Goal: Find specific page/section: Find specific page/section

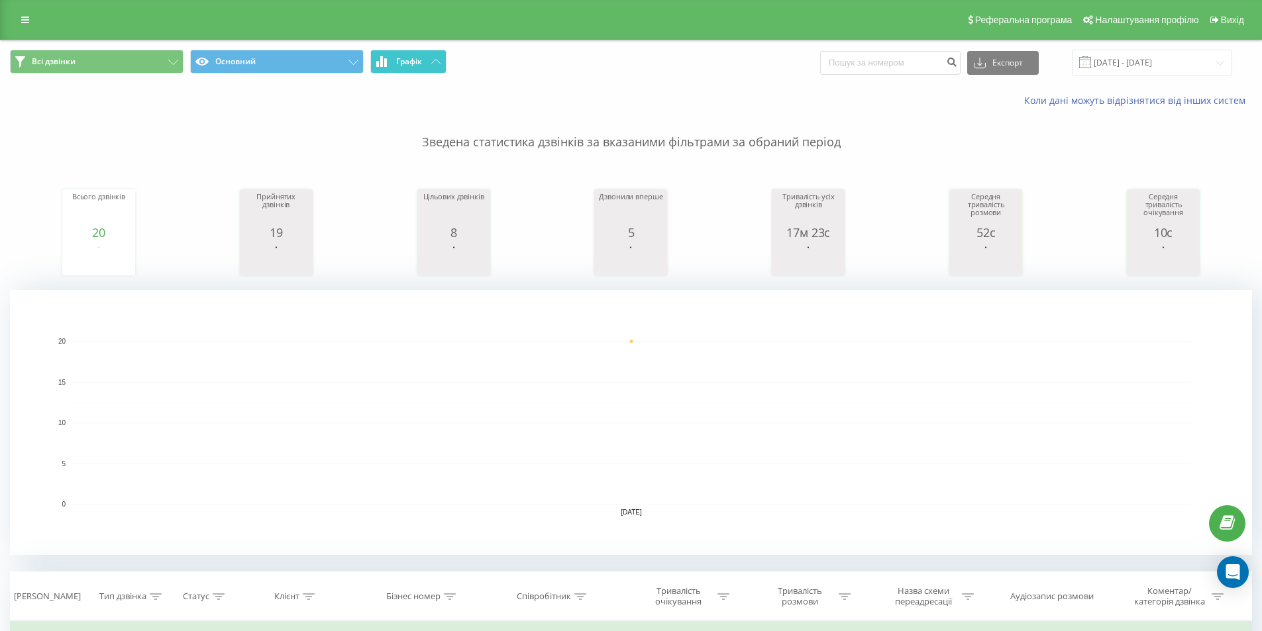
click at [435, 68] on button "Графік" at bounding box center [408, 62] width 76 height 24
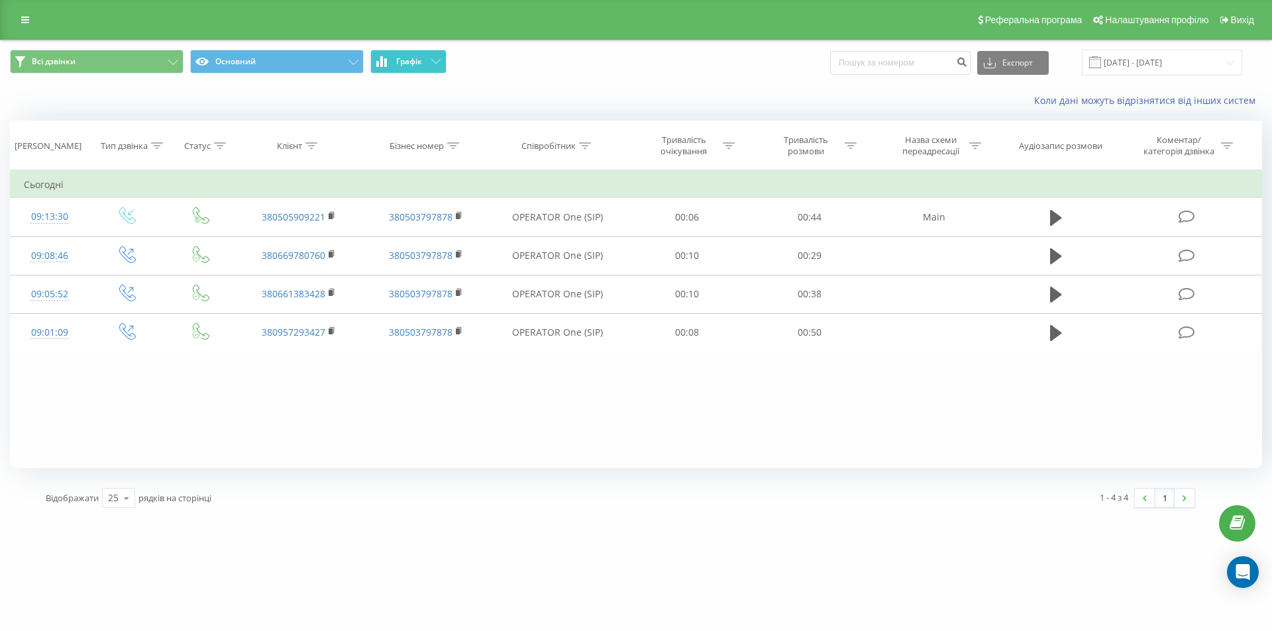
click at [435, 68] on button "Графік" at bounding box center [408, 62] width 76 height 24
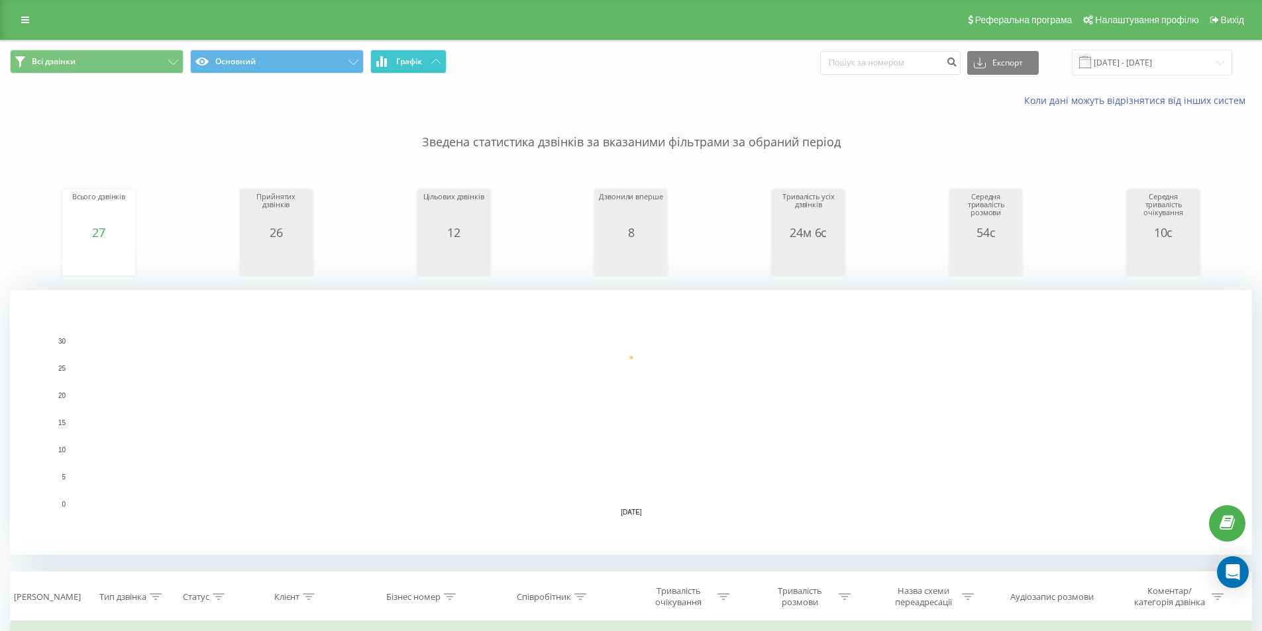
click at [421, 68] on button "Графік" at bounding box center [408, 62] width 76 height 24
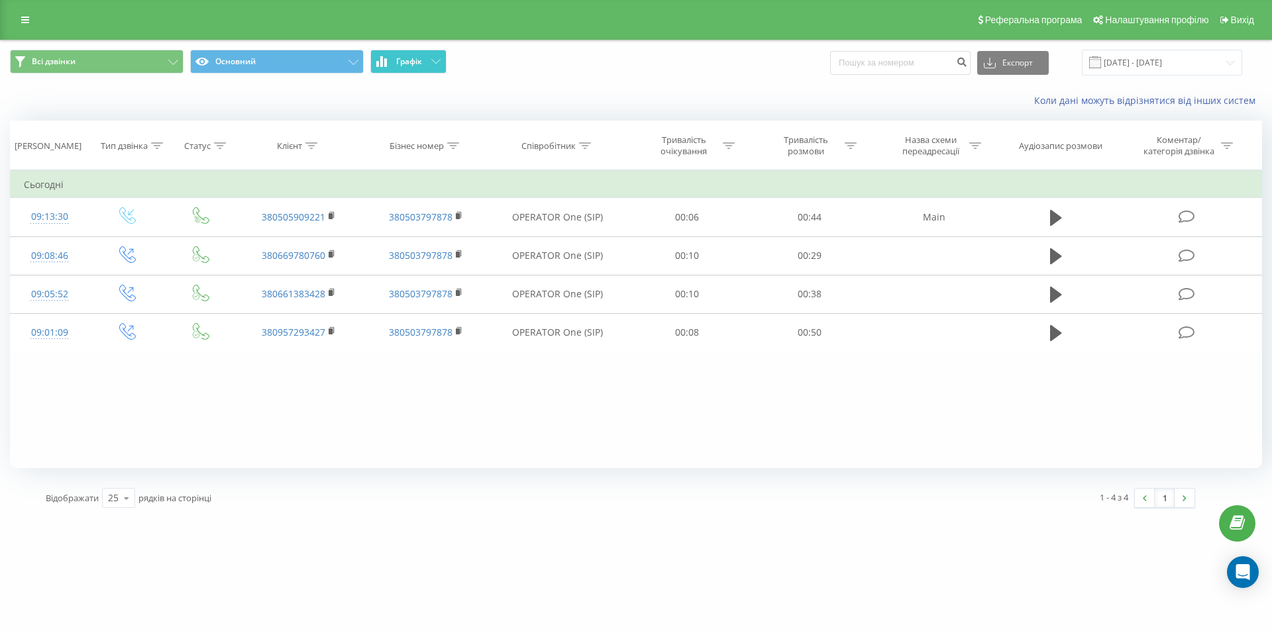
click at [421, 68] on button "Графік" at bounding box center [408, 62] width 76 height 24
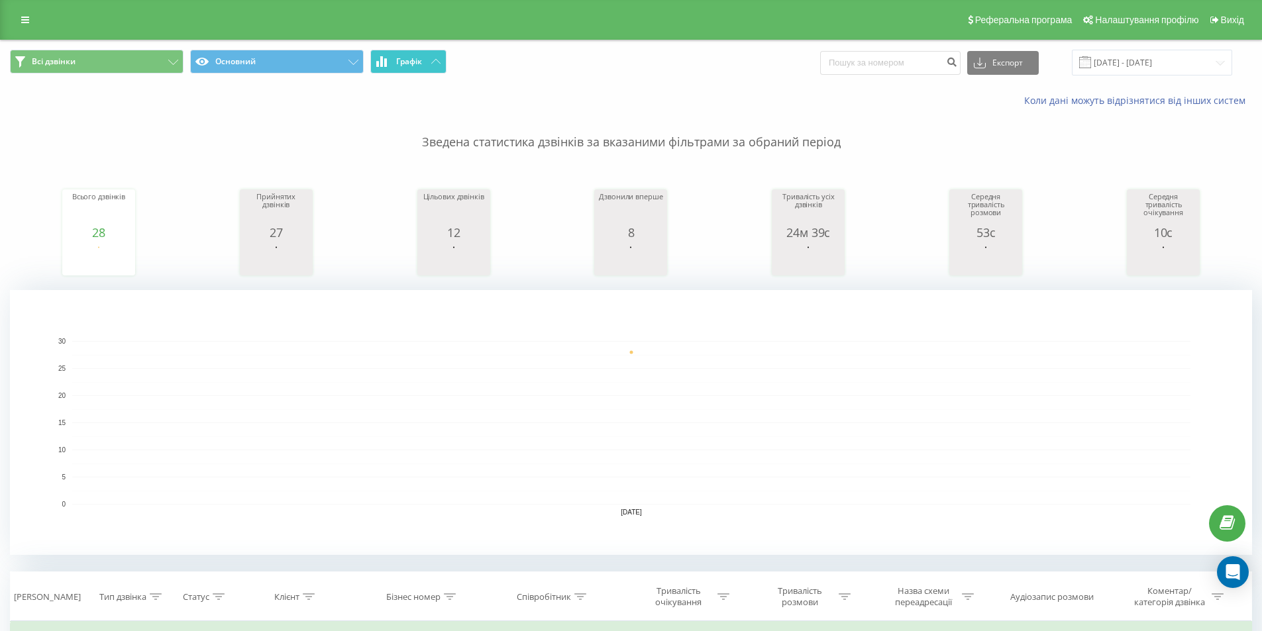
click at [425, 69] on button "Графік" at bounding box center [408, 62] width 76 height 24
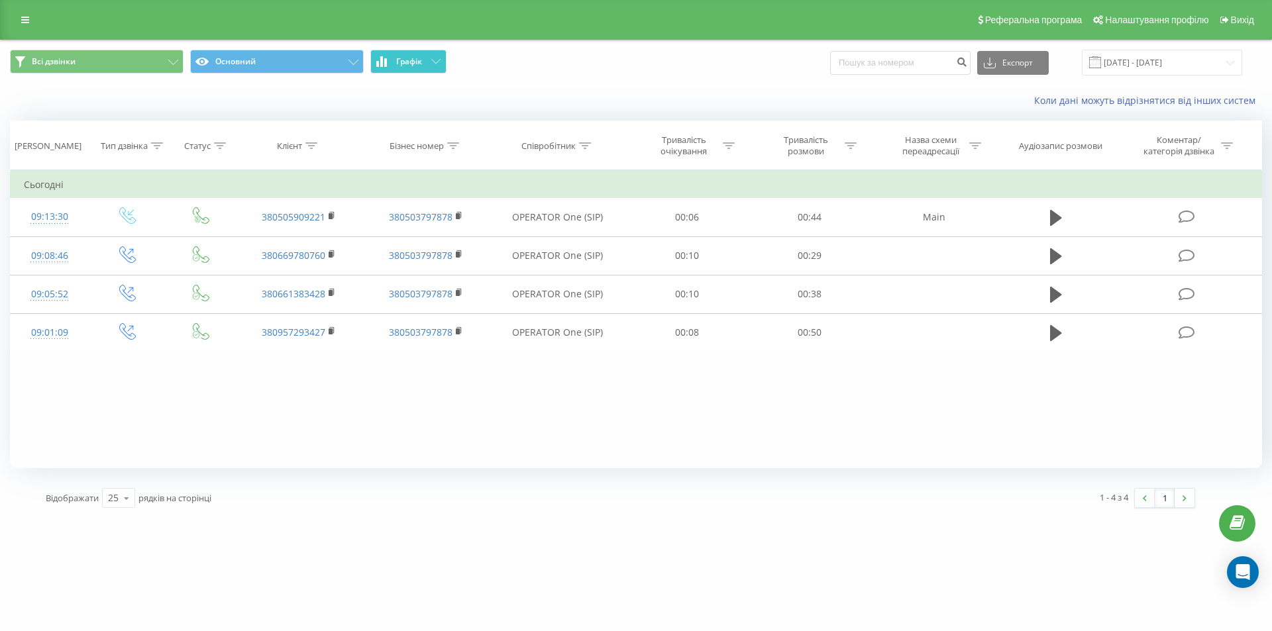
click at [425, 69] on button "Графік" at bounding box center [408, 62] width 76 height 24
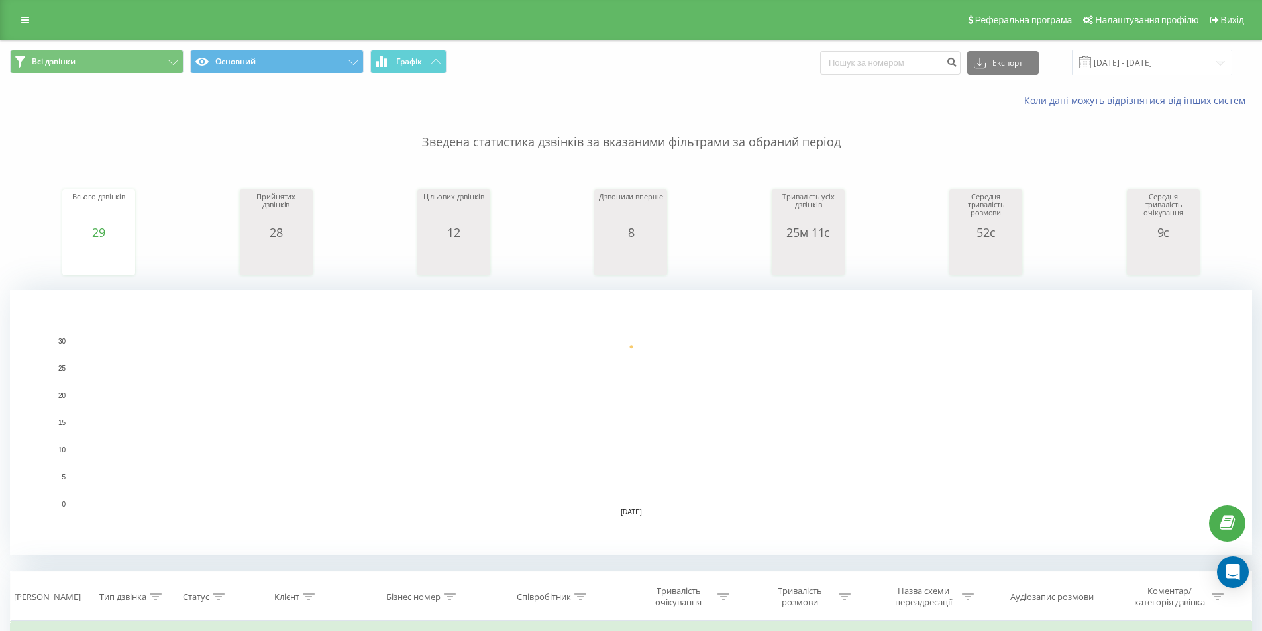
click at [292, 626] on td "Сьогодні" at bounding box center [632, 636] width 1242 height 27
click at [423, 62] on button "Графік" at bounding box center [408, 62] width 76 height 24
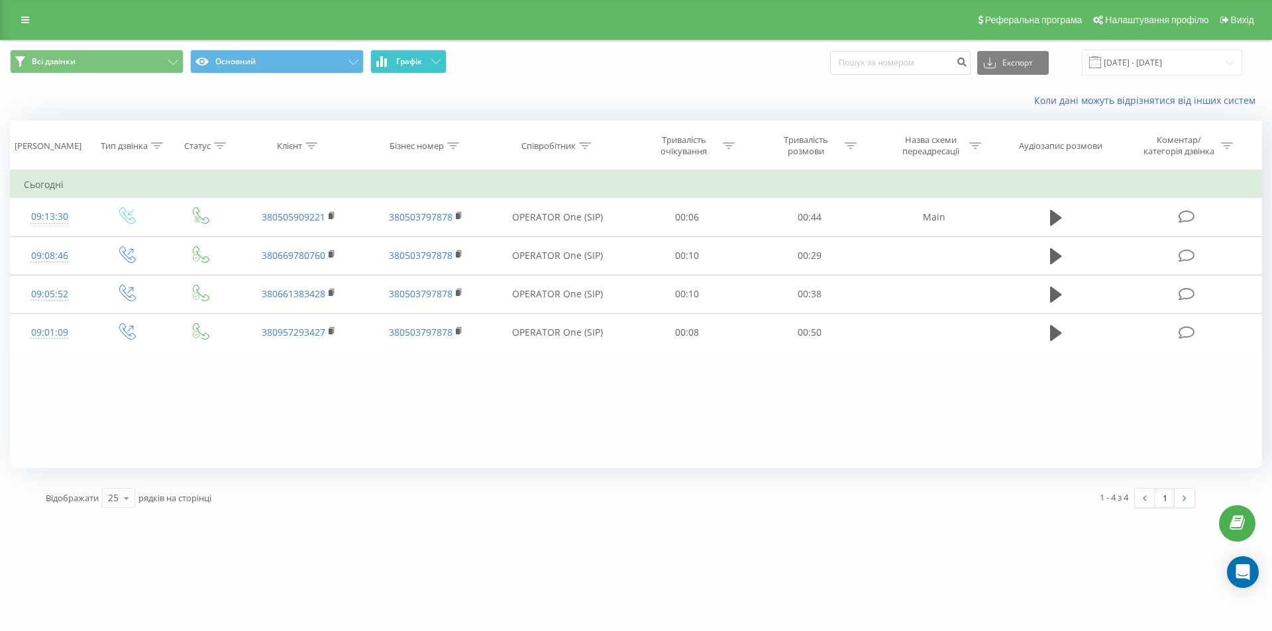
click at [423, 62] on button "Графік" at bounding box center [408, 62] width 76 height 24
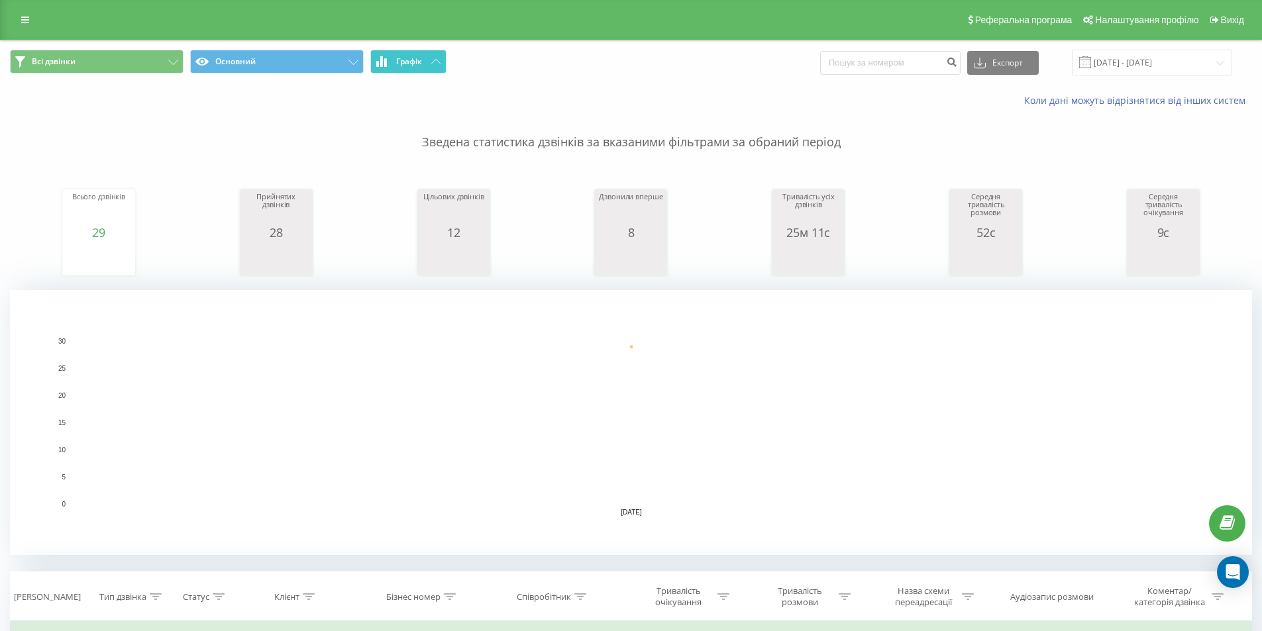
click at [417, 50] on button "Графік" at bounding box center [408, 62] width 76 height 24
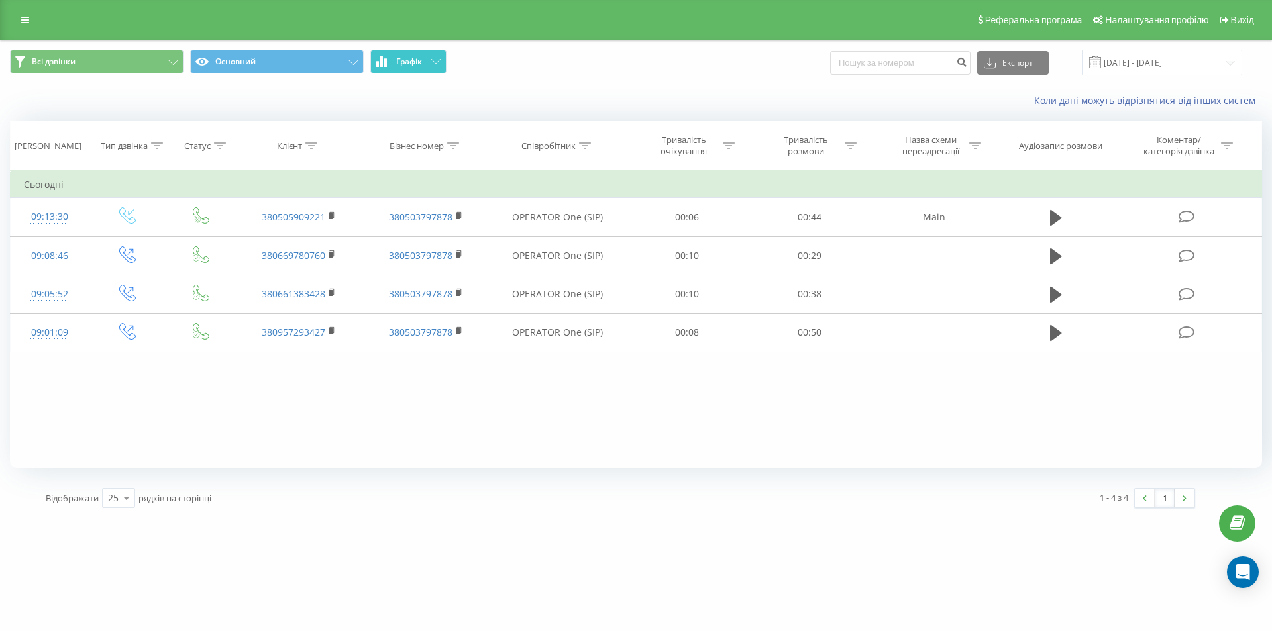
click at [417, 50] on button "Графік" at bounding box center [408, 62] width 76 height 24
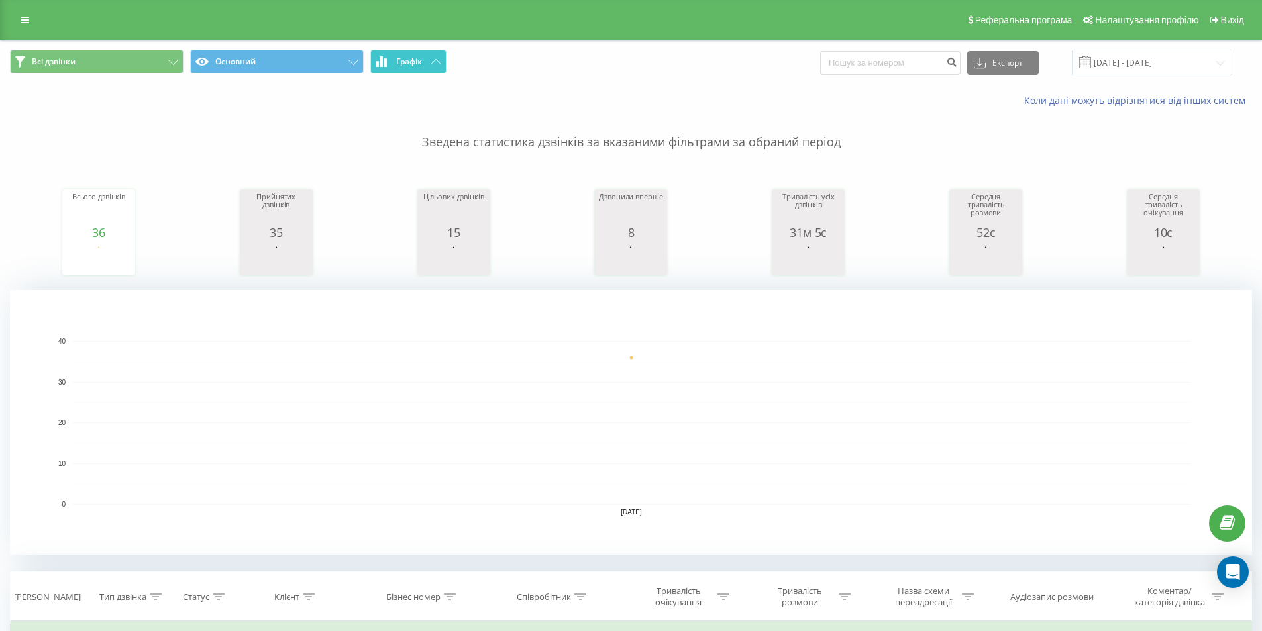
click at [422, 65] on span "Графік" at bounding box center [409, 61] width 26 height 9
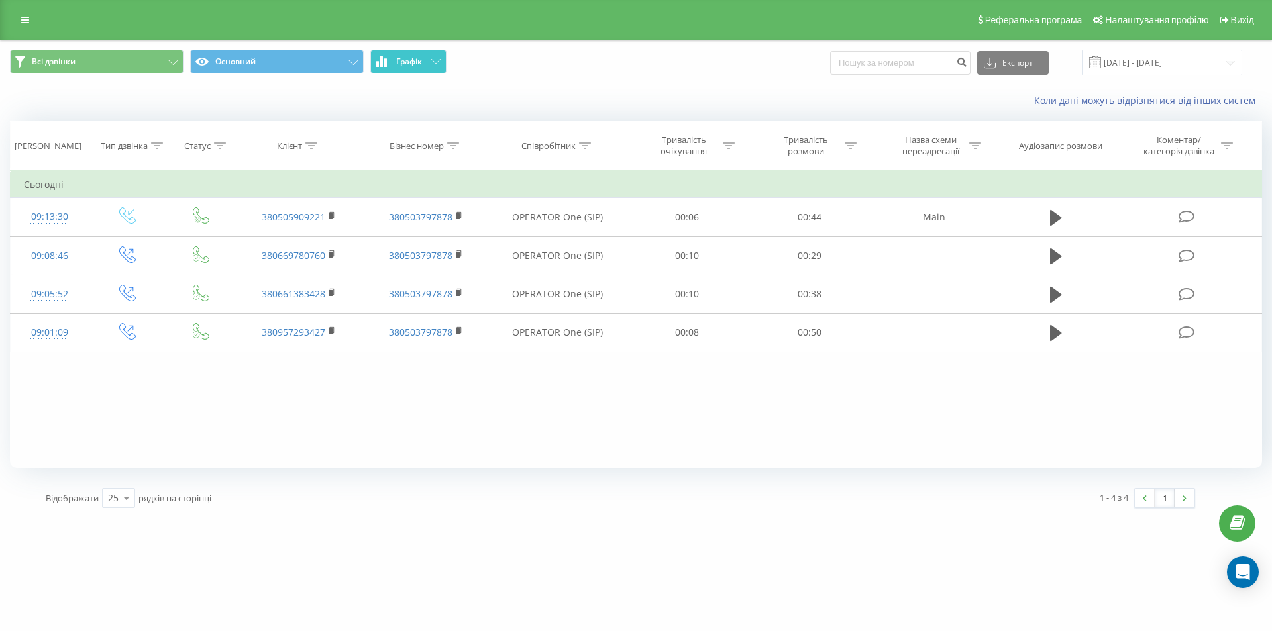
click at [422, 65] on span "Графік" at bounding box center [409, 61] width 26 height 9
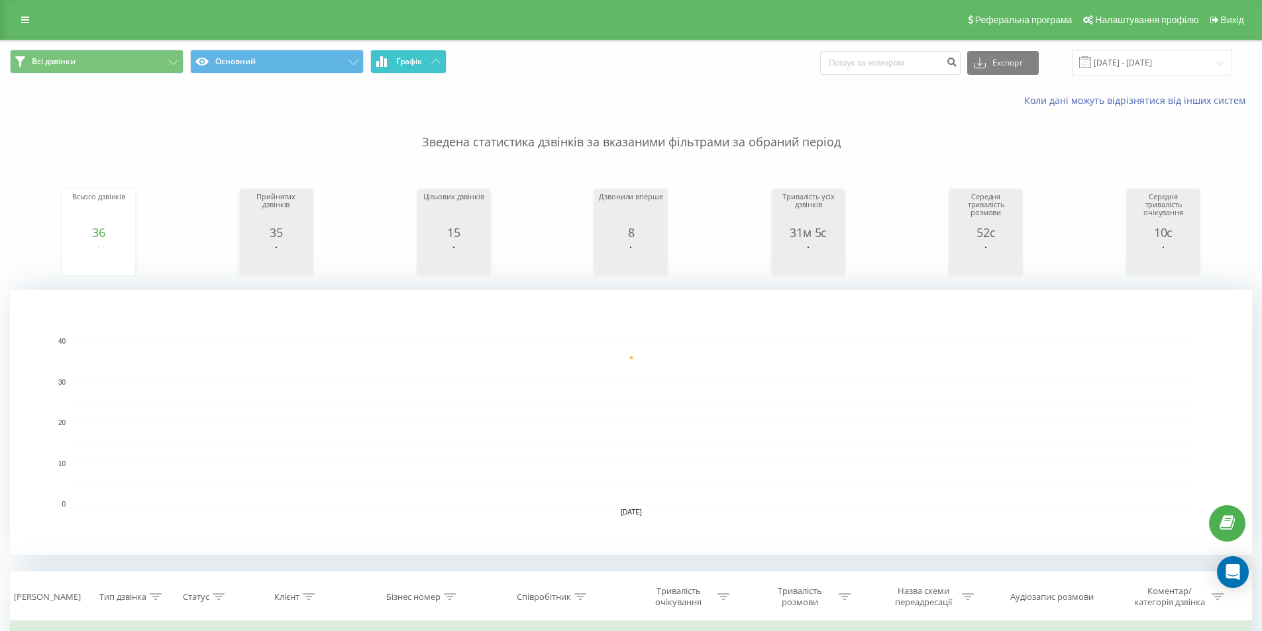
click at [388, 62] on button "Графік" at bounding box center [408, 62] width 76 height 24
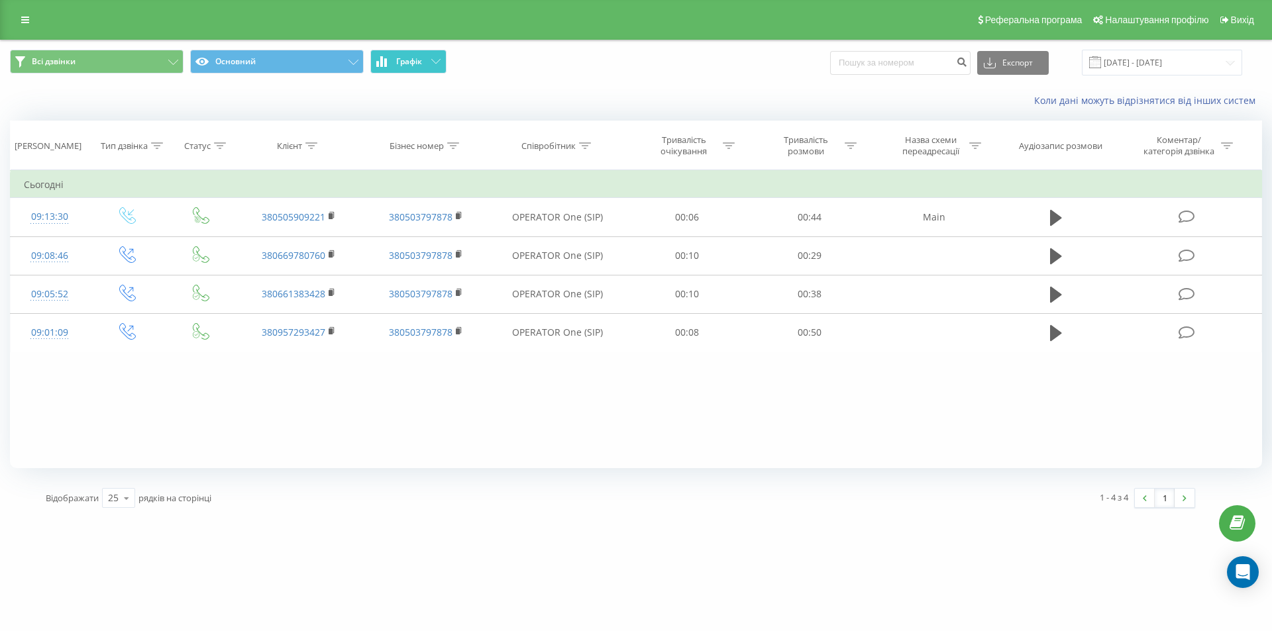
click at [388, 62] on button "Графік" at bounding box center [408, 62] width 76 height 24
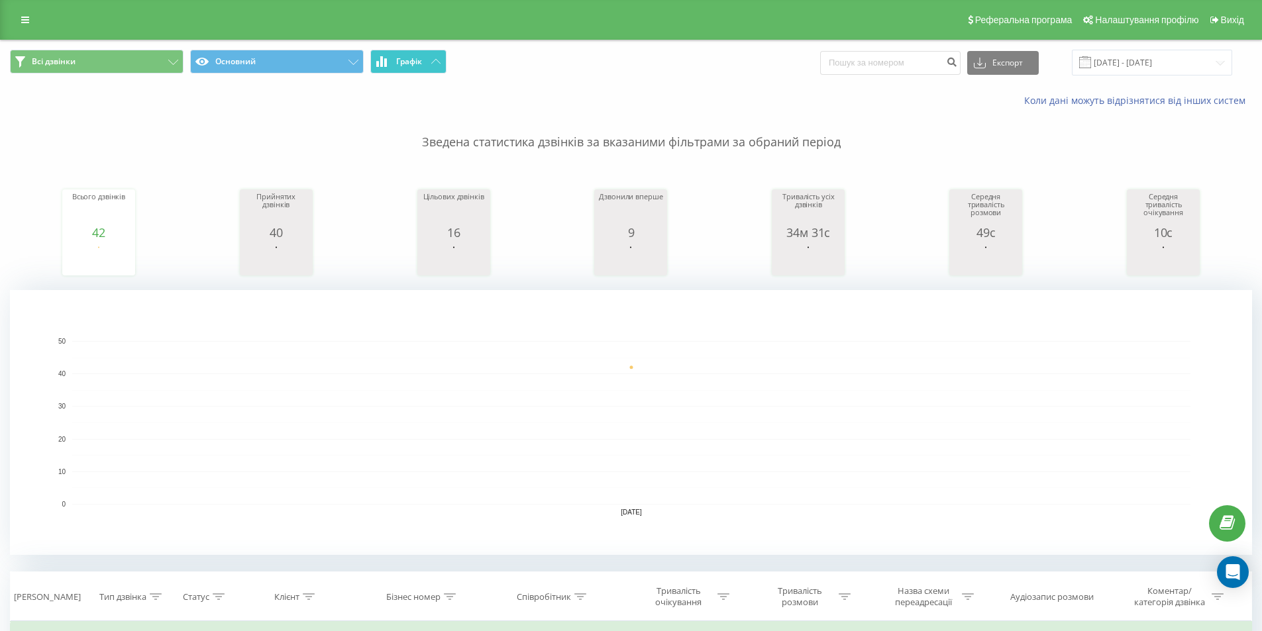
click at [394, 61] on button "Графік" at bounding box center [408, 62] width 76 height 24
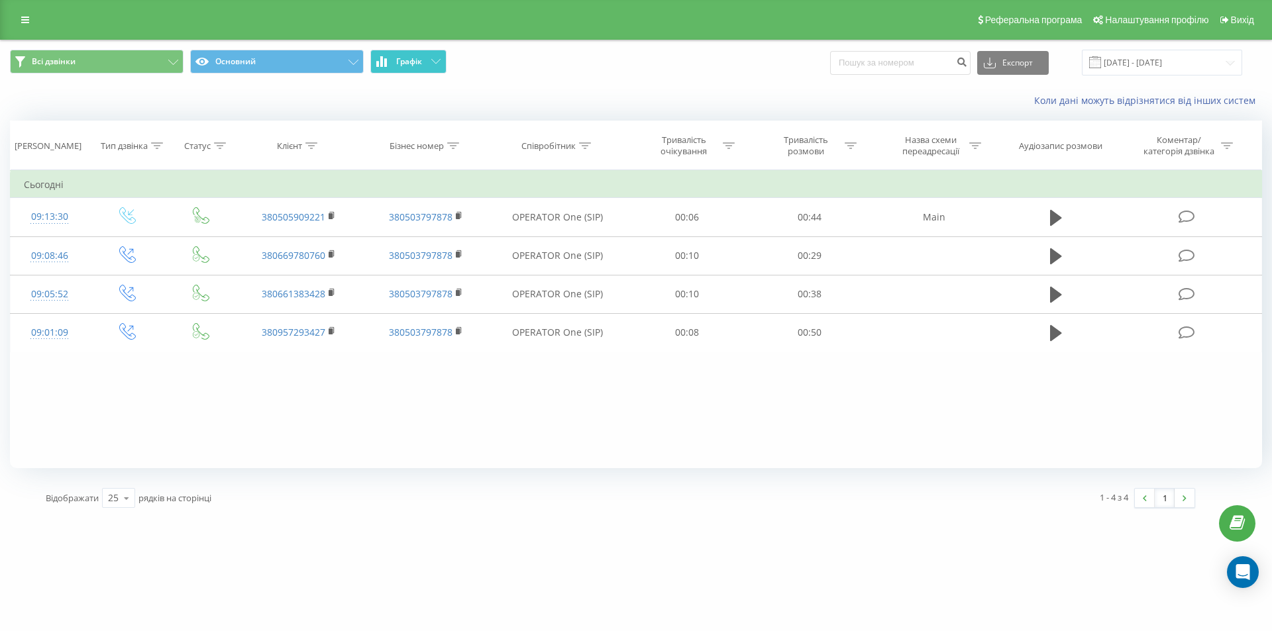
click at [394, 61] on button "Графік" at bounding box center [408, 62] width 76 height 24
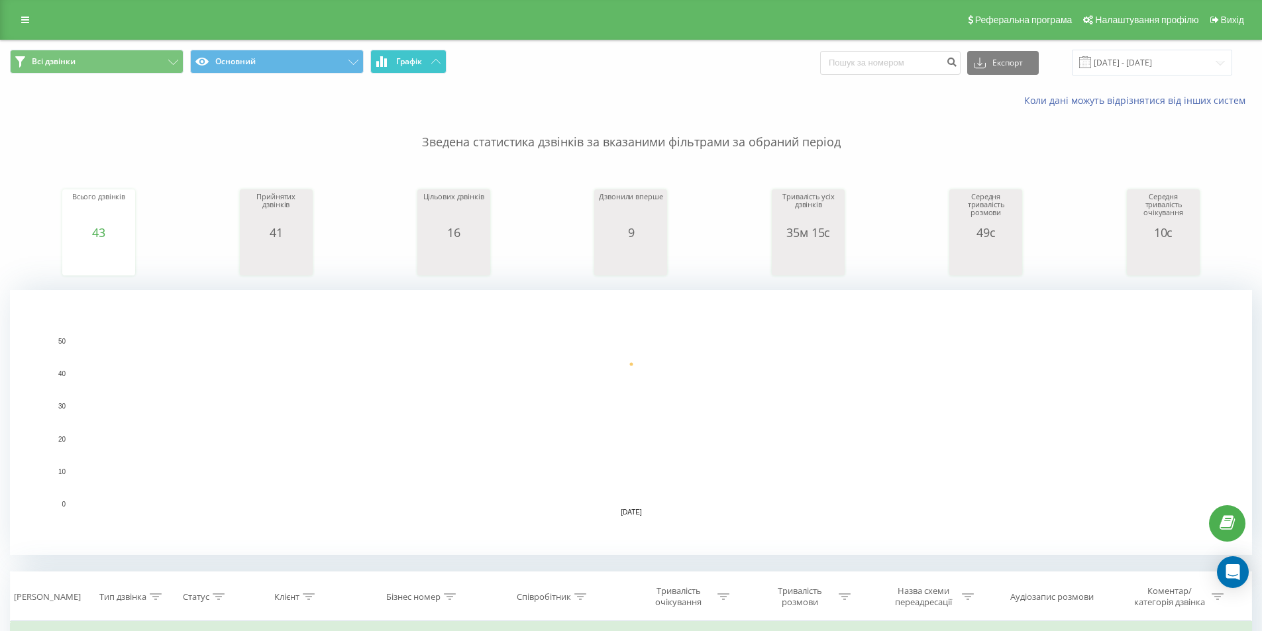
drag, startPoint x: 417, startPoint y: 47, endPoint x: 417, endPoint y: 58, distance: 10.6
click at [417, 49] on div "Всі дзвінки Основний Графік Експорт .csv .xls .xlsx [DATE] - [DATE]" at bounding box center [631, 62] width 1261 height 44
click at [417, 60] on span "Графік" at bounding box center [409, 61] width 26 height 9
click at [433, 54] on button "Графік" at bounding box center [408, 62] width 76 height 24
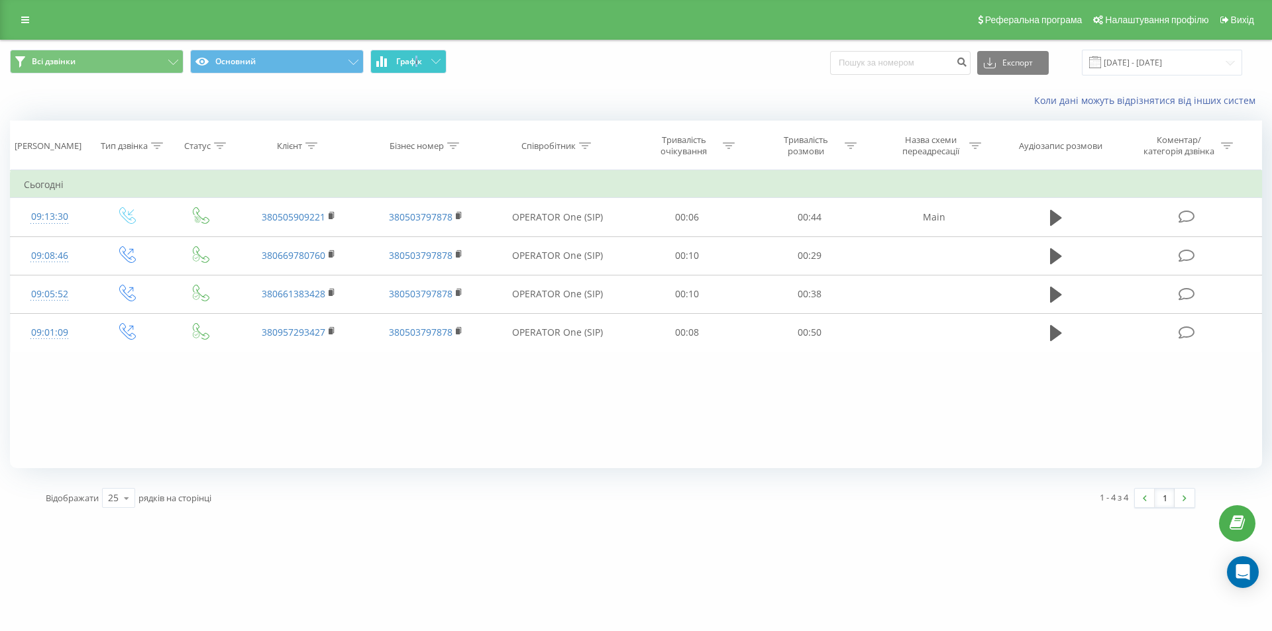
click at [433, 54] on button "Графік" at bounding box center [408, 62] width 76 height 24
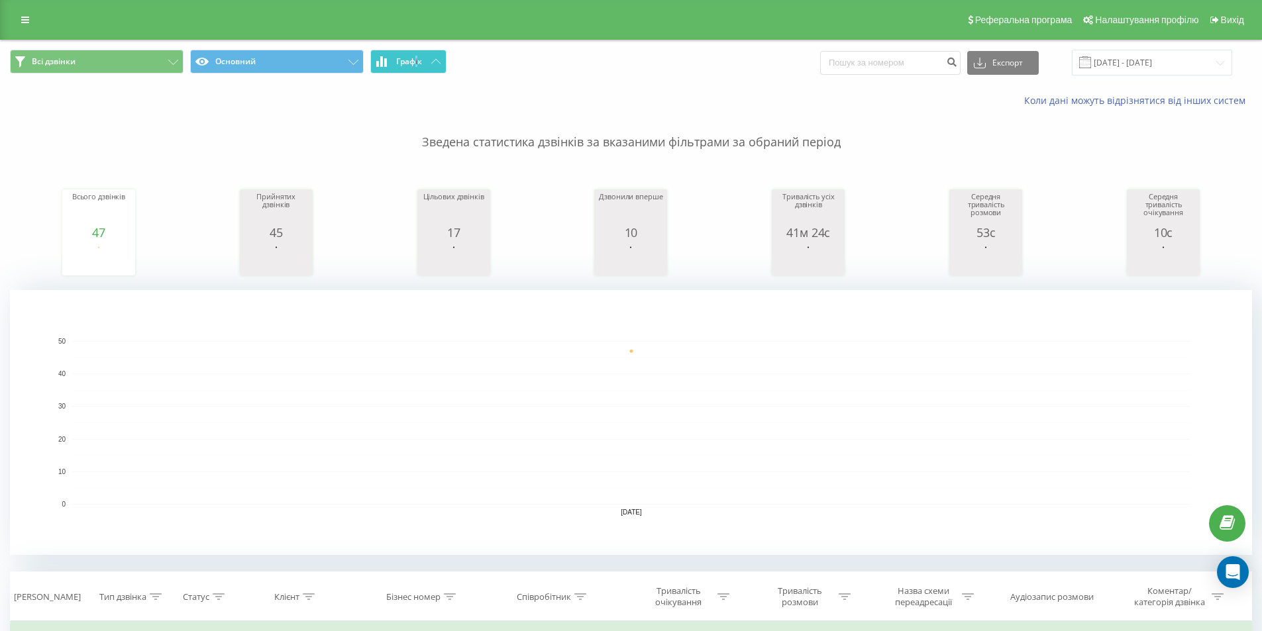
click at [419, 57] on span "Графік" at bounding box center [409, 61] width 26 height 9
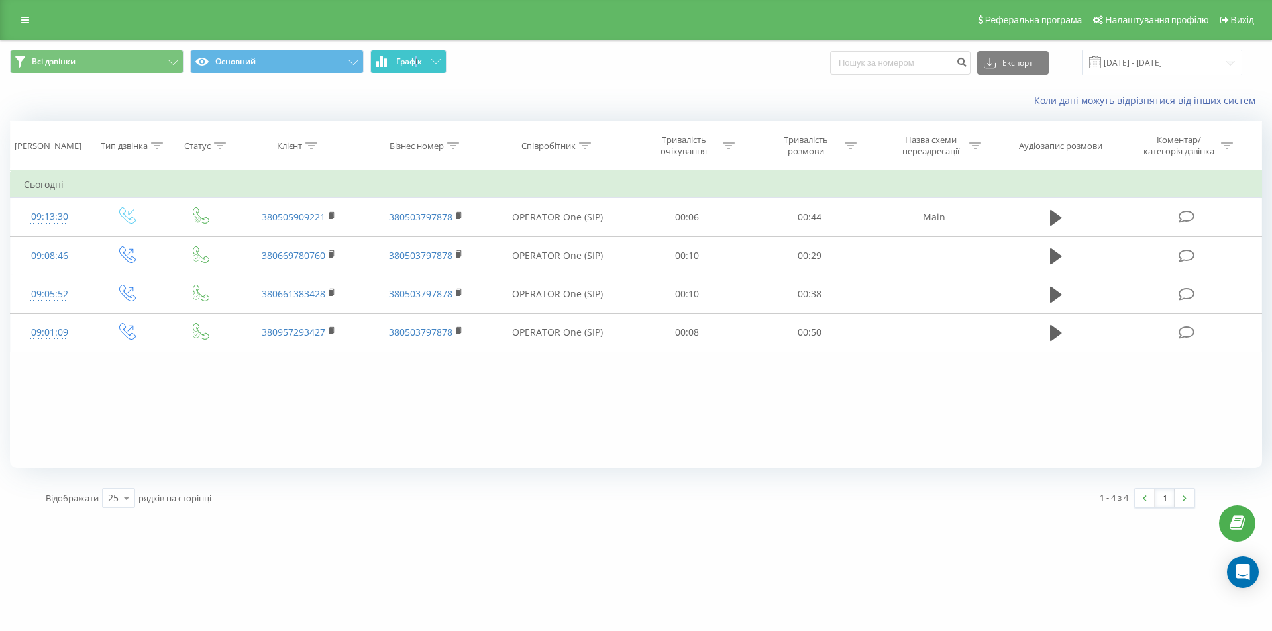
click at [420, 57] on span "Графік" at bounding box center [409, 61] width 26 height 9
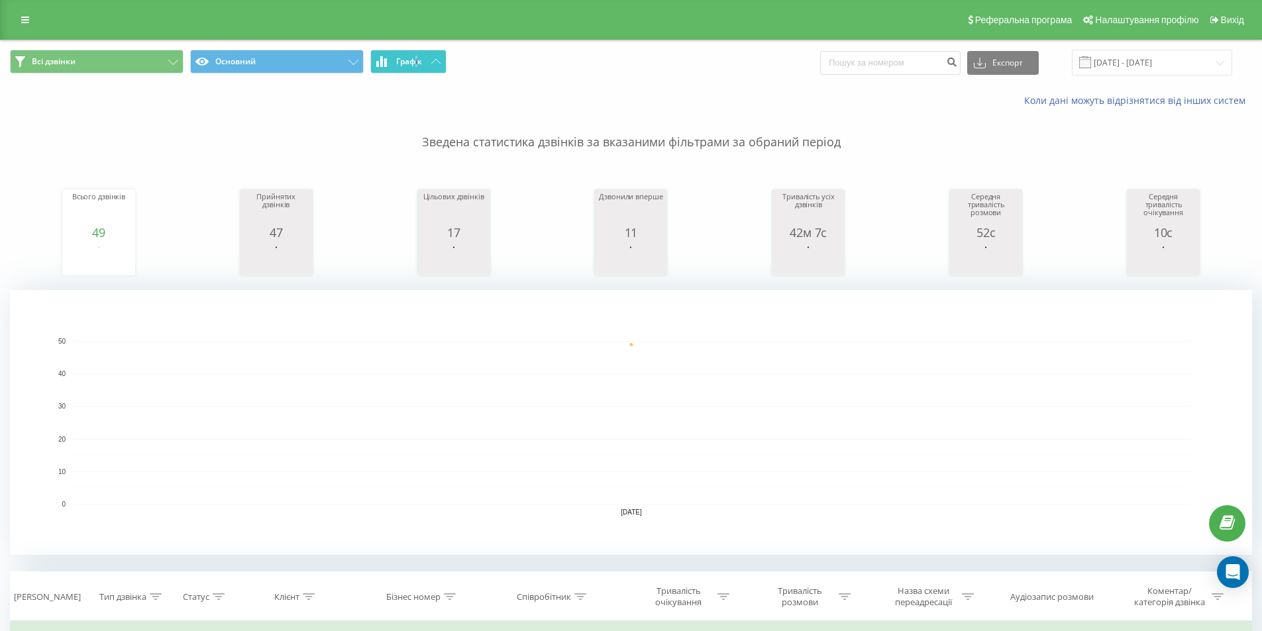
click at [404, 60] on span "Графік" at bounding box center [409, 61] width 26 height 9
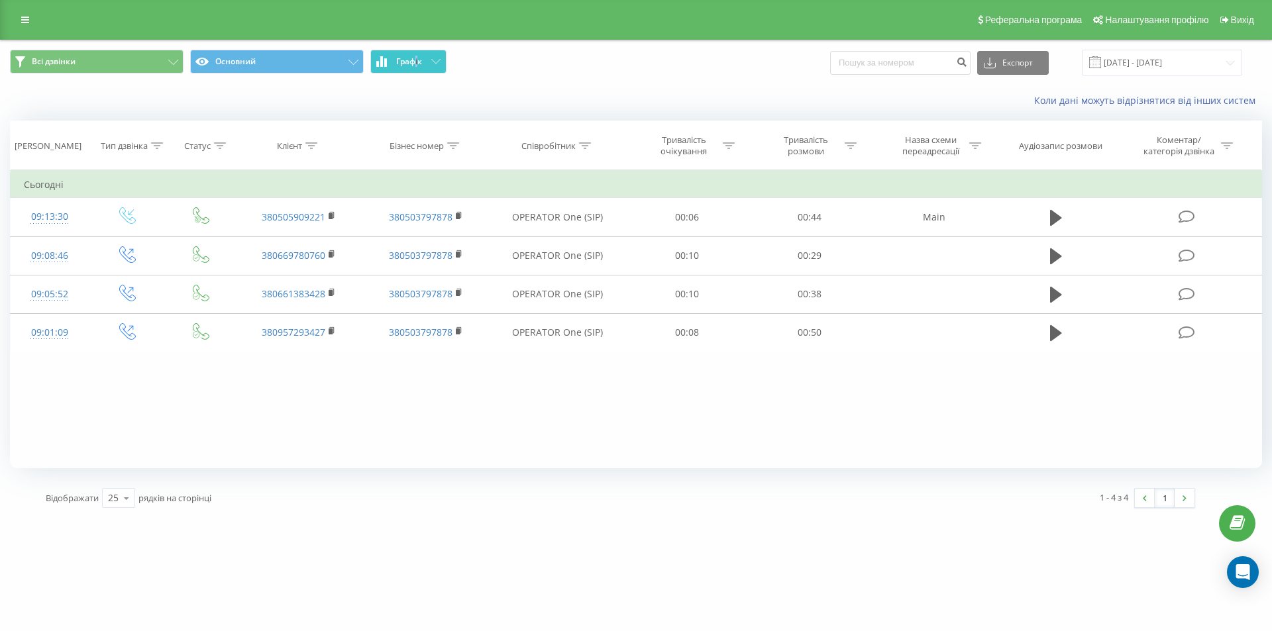
click at [405, 60] on span "Графік" at bounding box center [409, 61] width 26 height 9
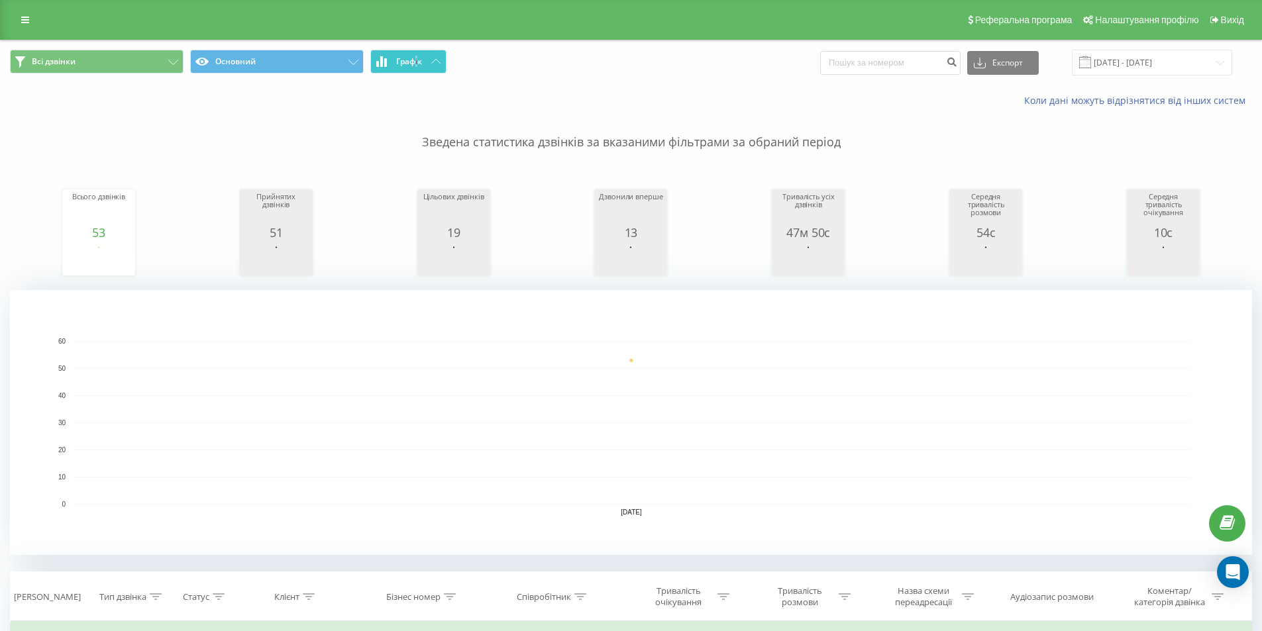
click at [390, 62] on button "Графік" at bounding box center [408, 62] width 76 height 24
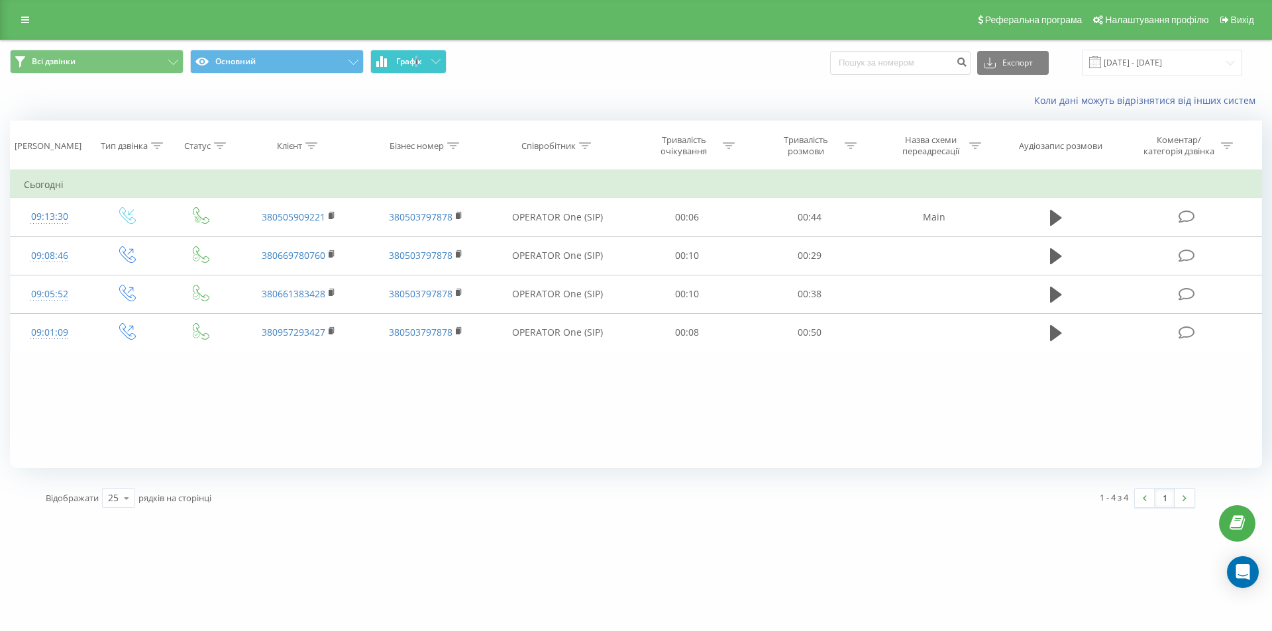
click at [390, 62] on button "Графік" at bounding box center [408, 62] width 76 height 24
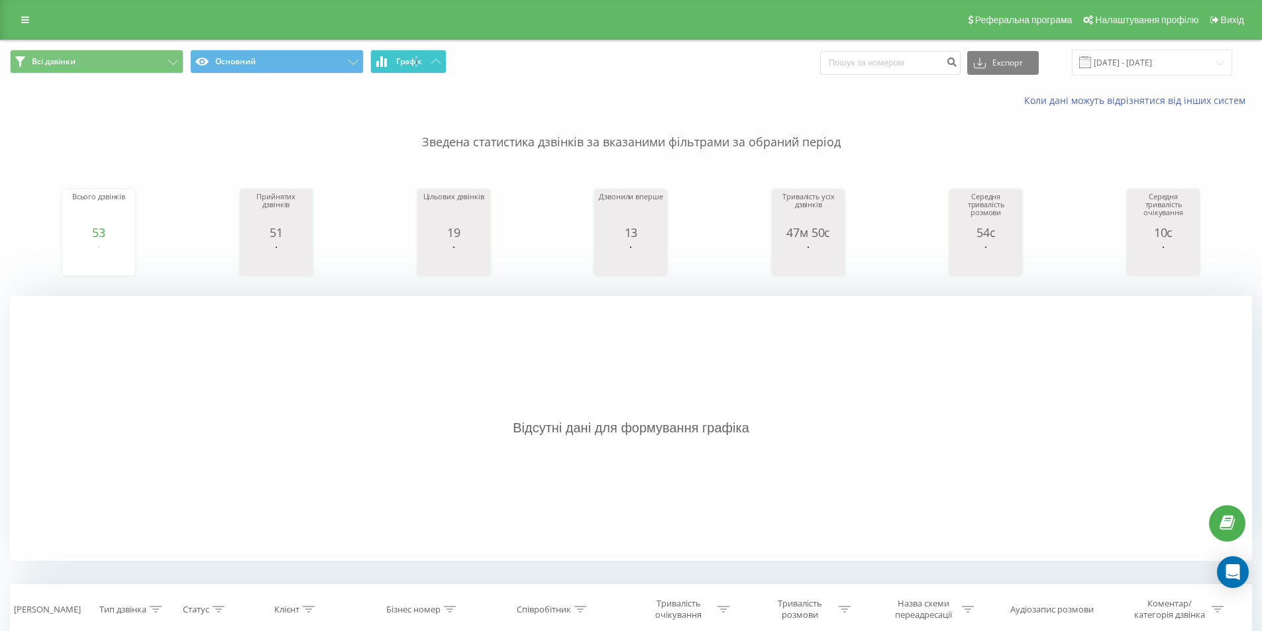
click at [422, 63] on span "Графік" at bounding box center [409, 61] width 26 height 9
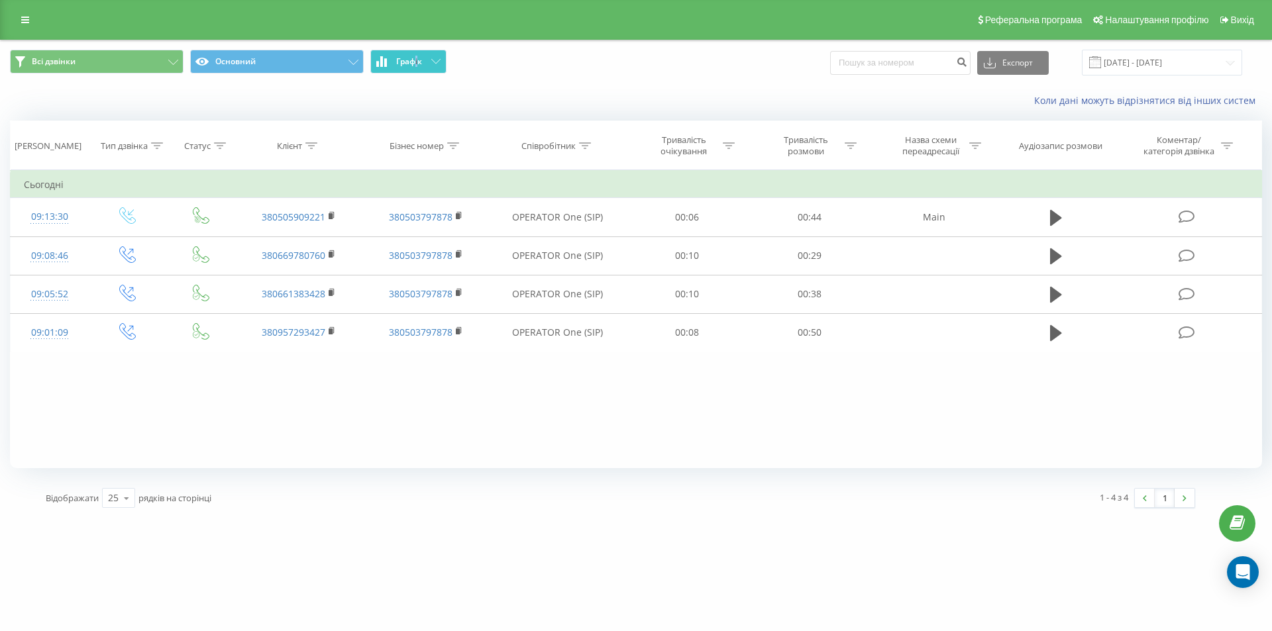
click at [422, 63] on span "Графік" at bounding box center [409, 61] width 26 height 9
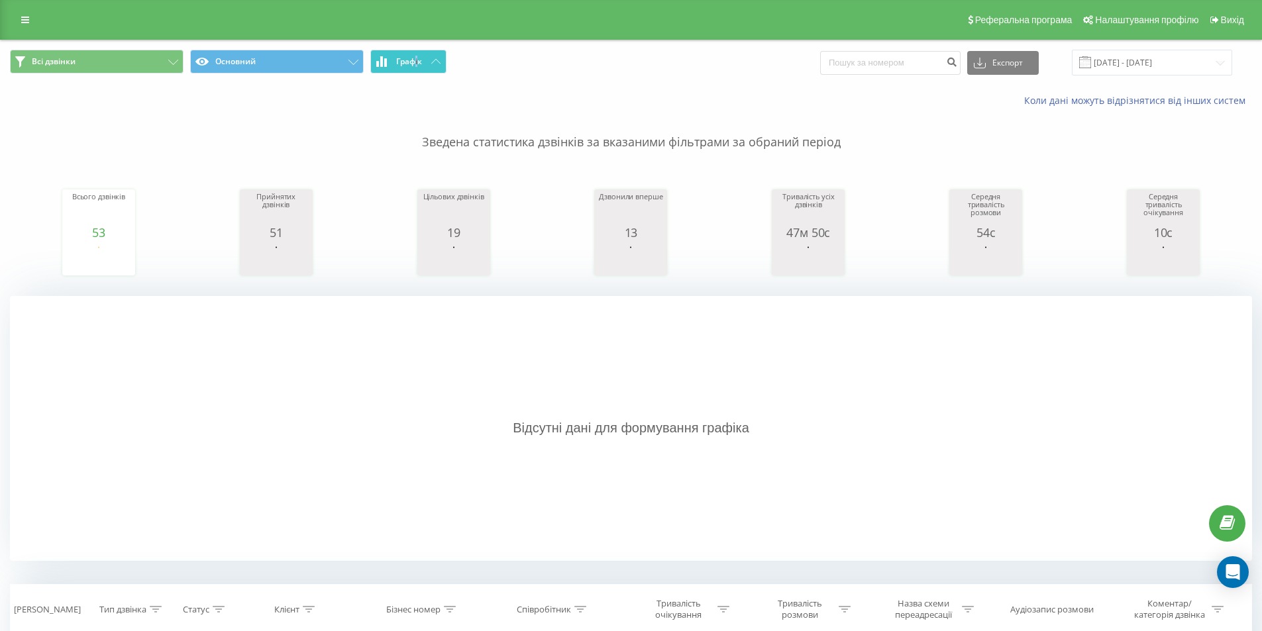
click at [430, 61] on button "Графік" at bounding box center [408, 62] width 76 height 24
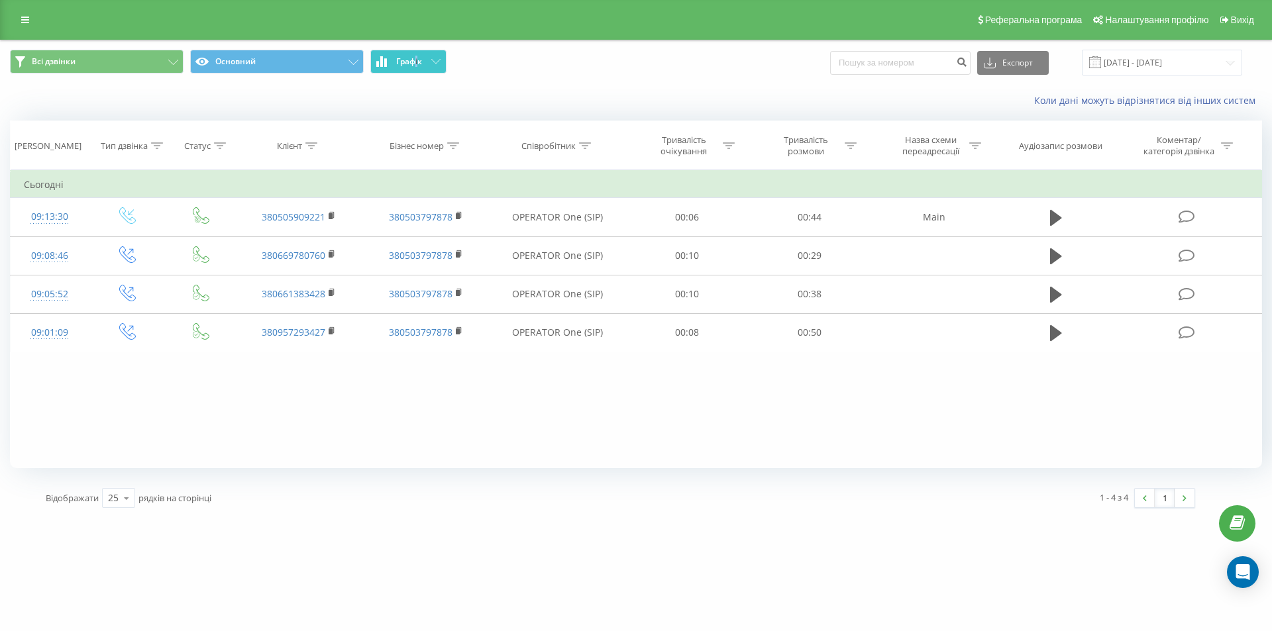
click at [430, 61] on button "Графік" at bounding box center [408, 62] width 76 height 24
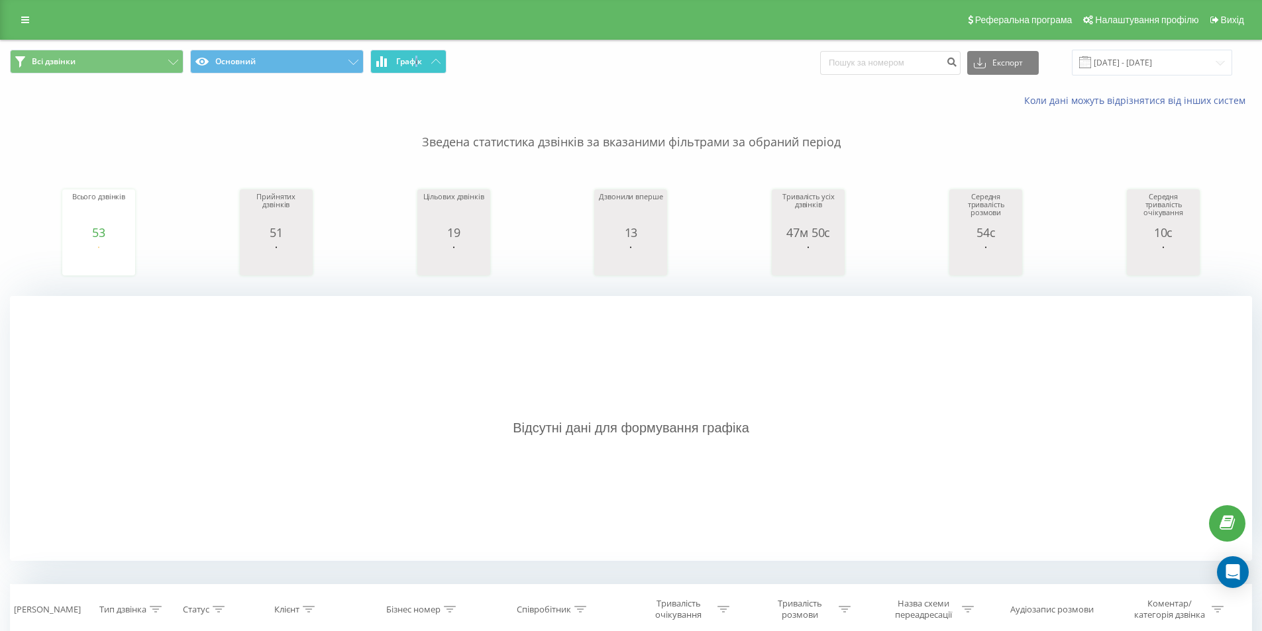
click at [424, 61] on button "Графік" at bounding box center [408, 62] width 76 height 24
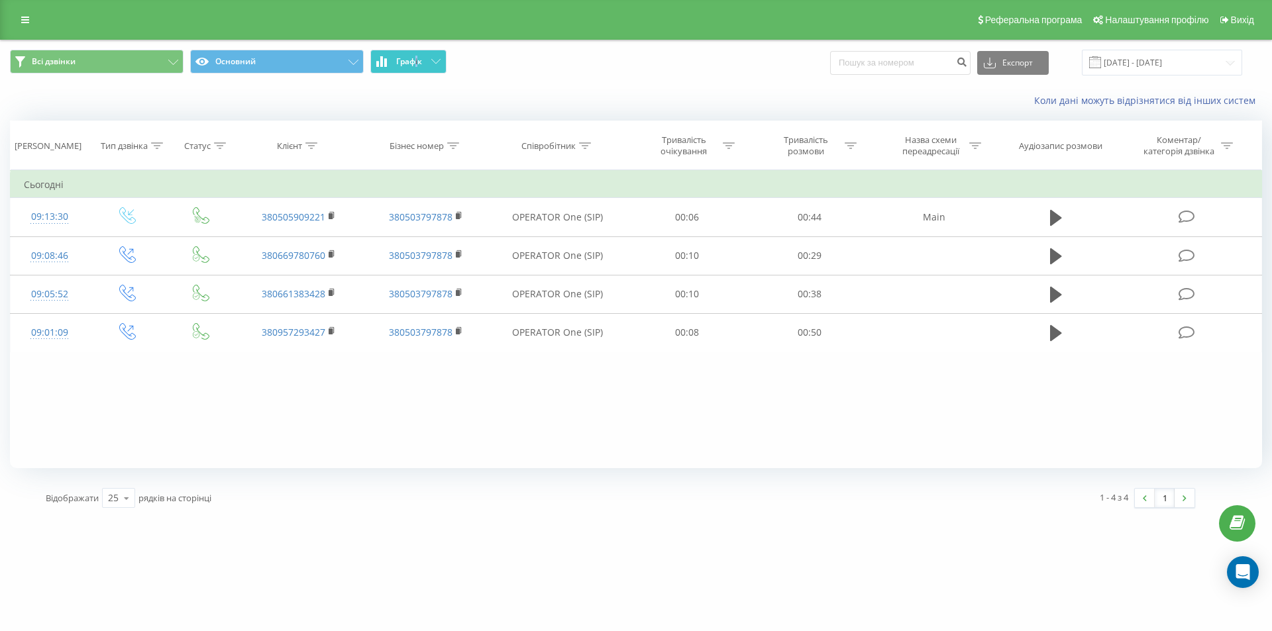
click at [424, 61] on button "Графік" at bounding box center [408, 62] width 76 height 24
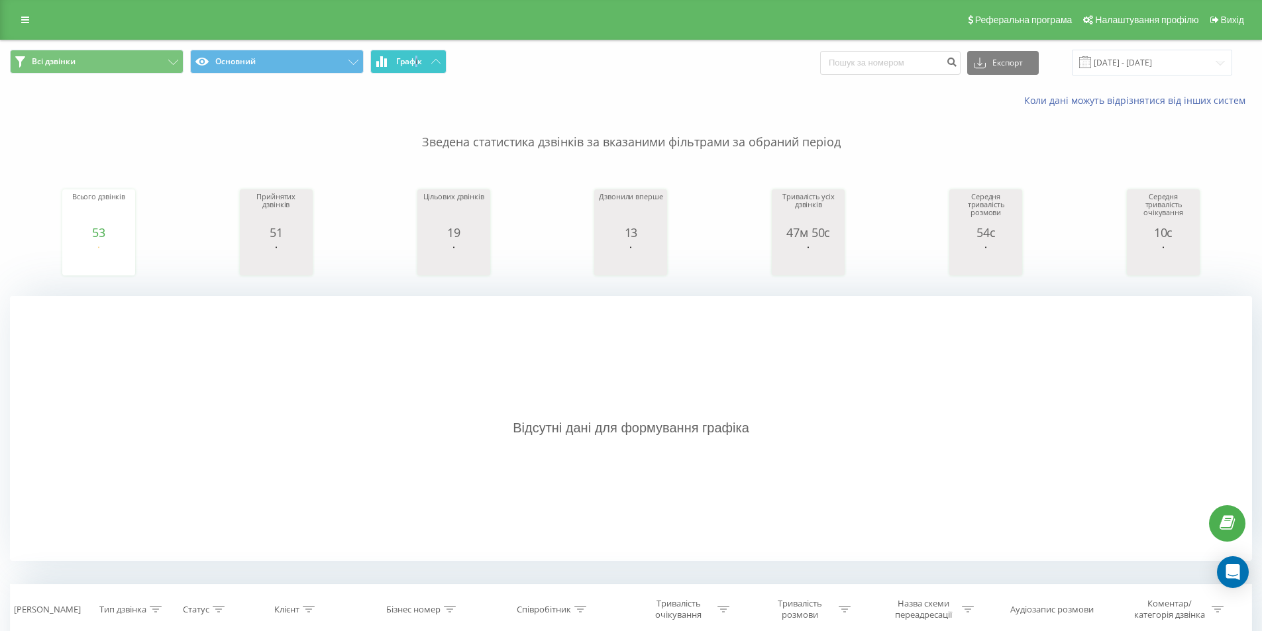
click at [433, 58] on button "Графік" at bounding box center [408, 62] width 76 height 24
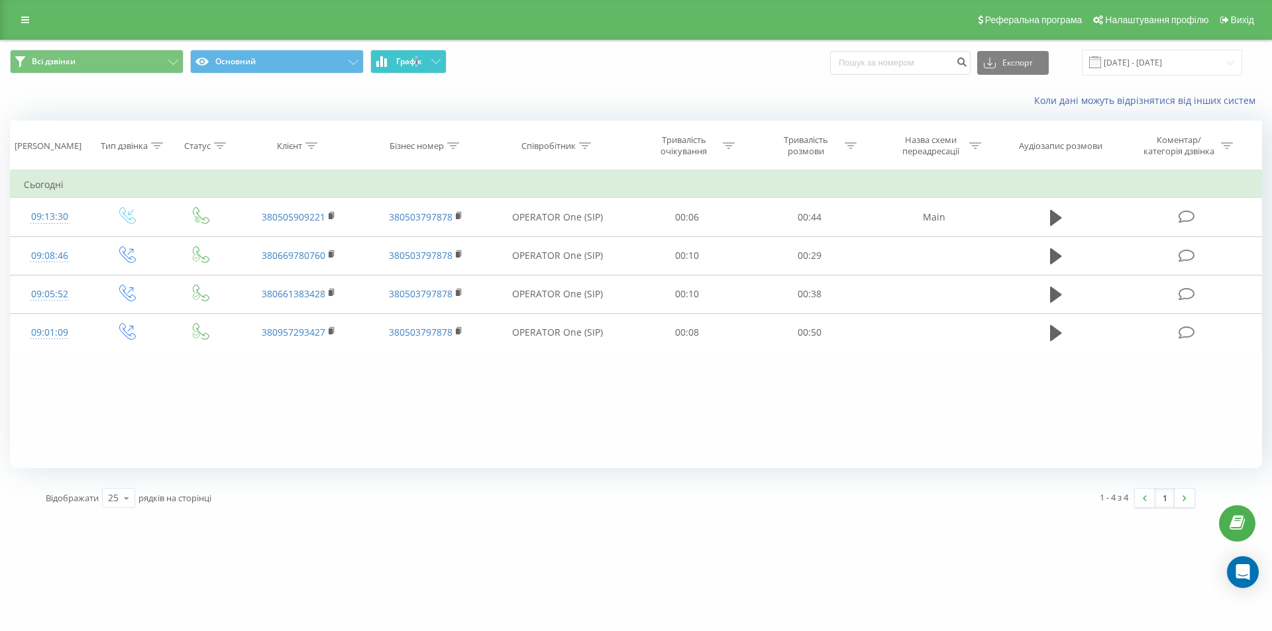
click at [433, 58] on button "Графік" at bounding box center [408, 62] width 76 height 24
